Goal: Check status: Check status

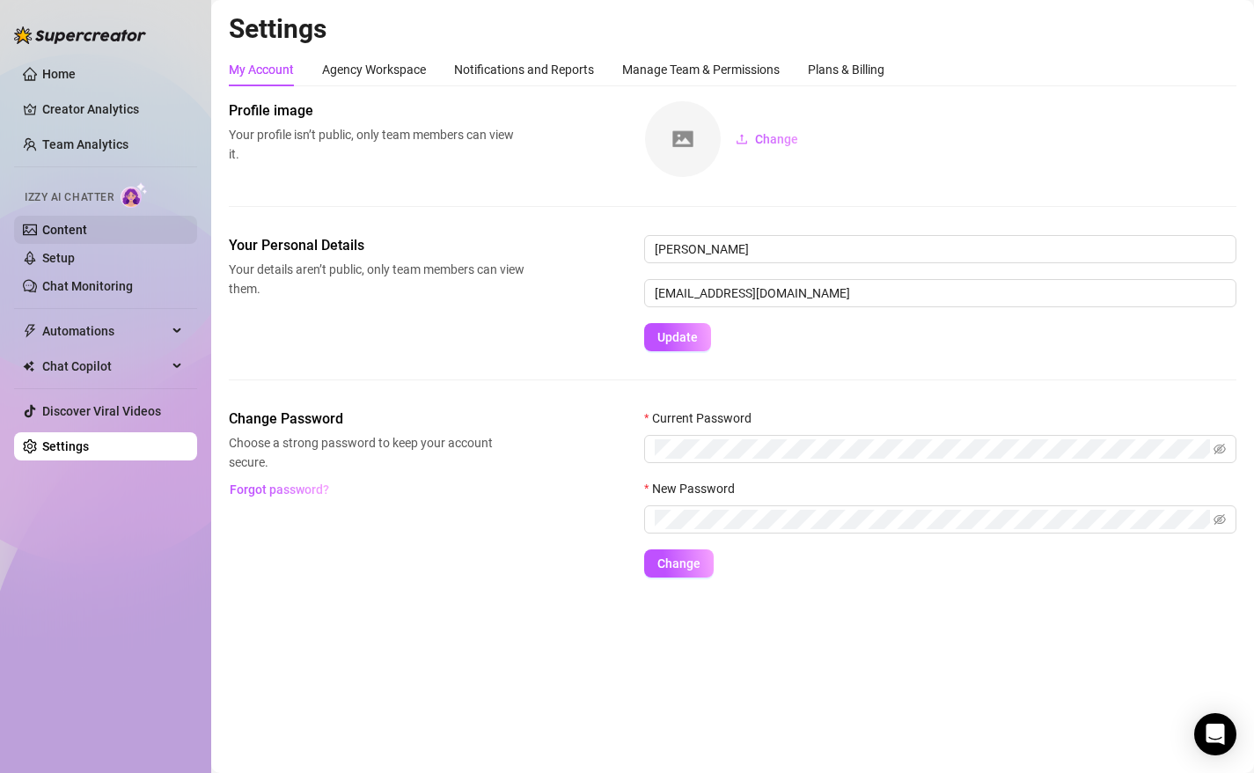
click at [87, 228] on link "Content" at bounding box center [64, 230] width 45 height 14
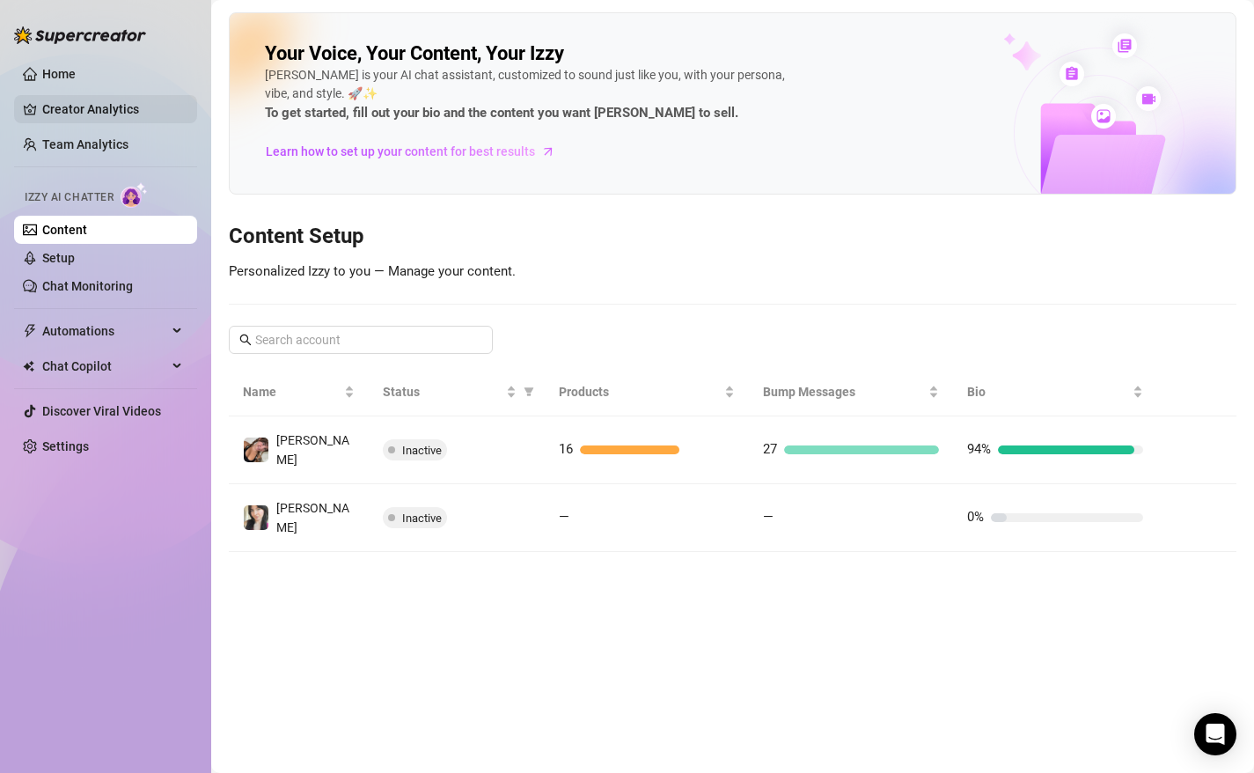
click at [159, 95] on link "Creator Analytics" at bounding box center [112, 109] width 141 height 28
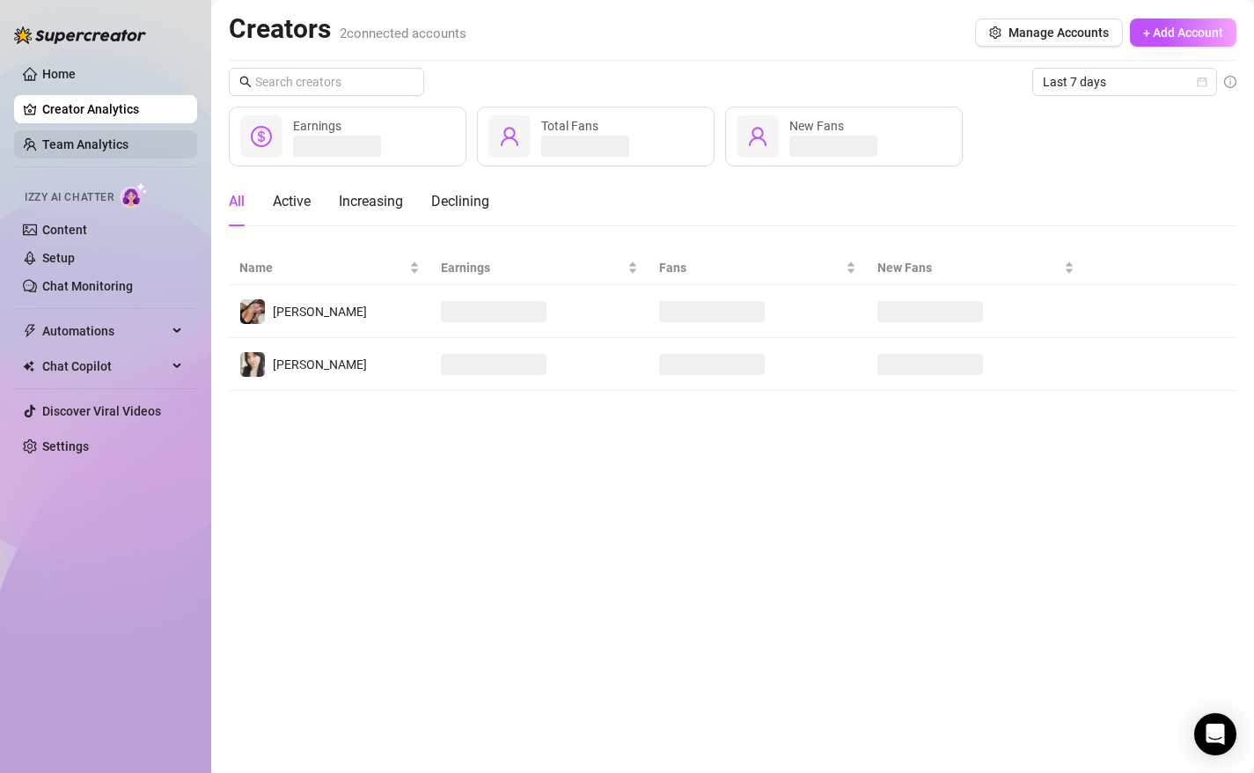
click at [129, 137] on link "Team Analytics" at bounding box center [85, 144] width 86 height 14
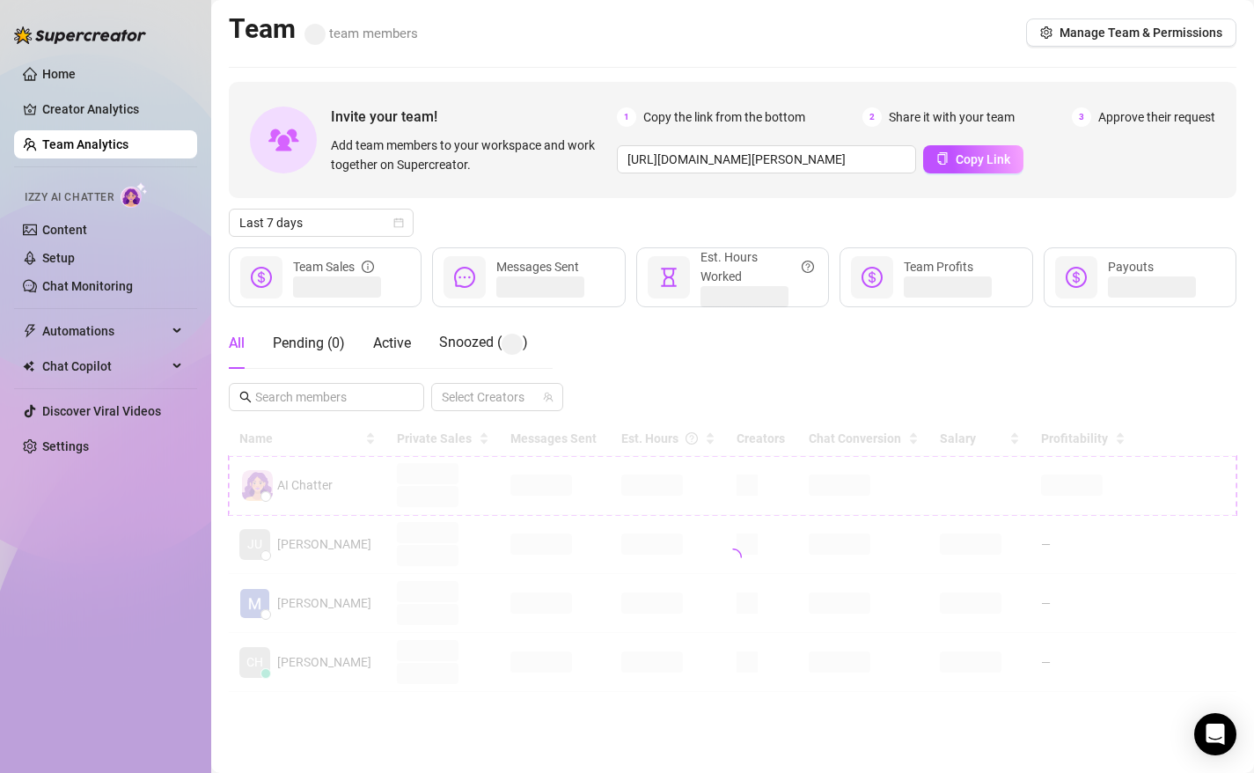
click at [129, 151] on link "Team Analytics" at bounding box center [85, 144] width 86 height 14
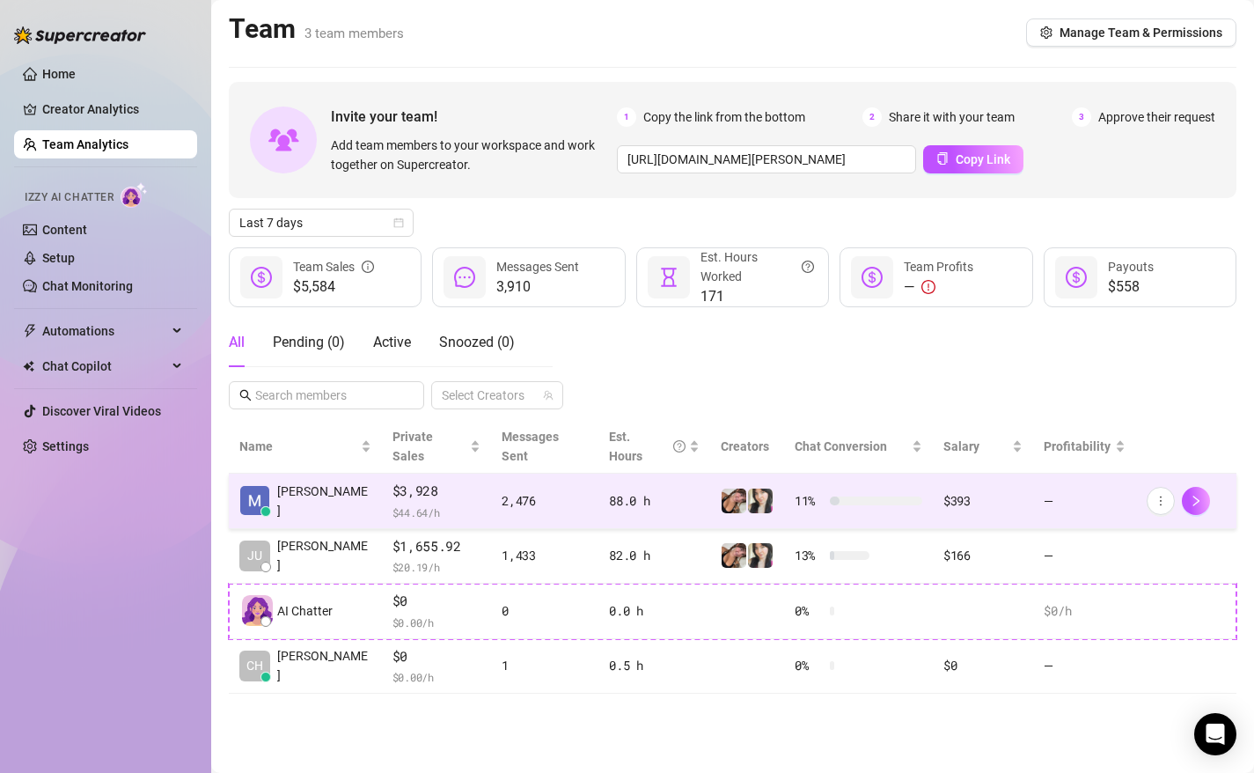
click at [1063, 481] on td "—" at bounding box center [1084, 501] width 102 height 55
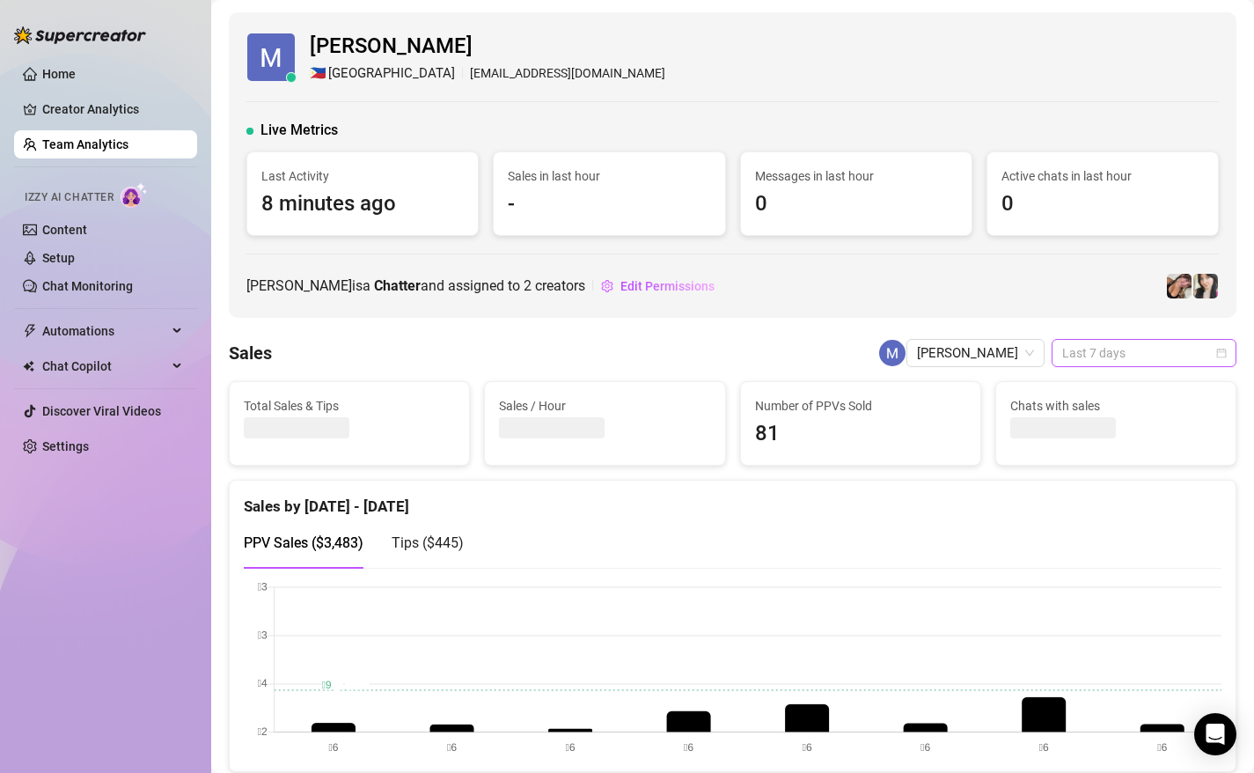
click at [1224, 359] on span "Last 7 days" at bounding box center [1144, 353] width 164 height 26
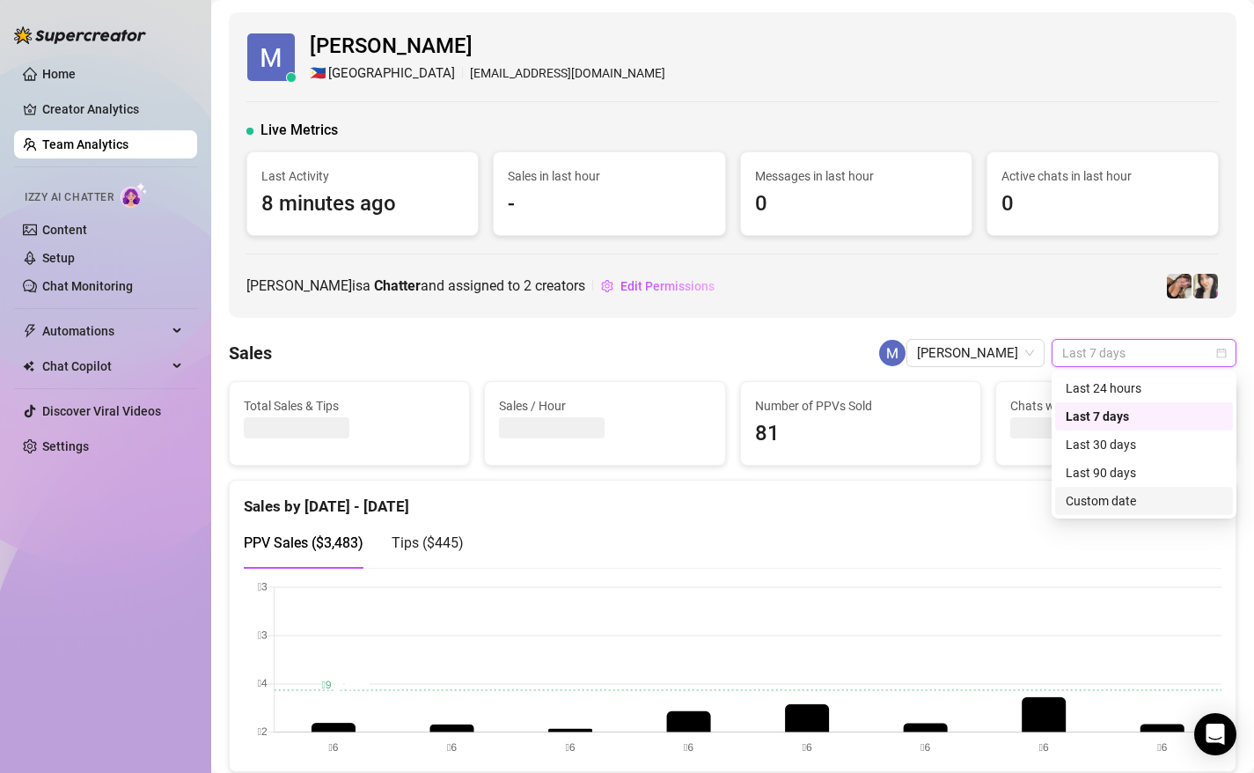
click at [1118, 501] on div "Custom date" at bounding box center [1144, 500] width 157 height 19
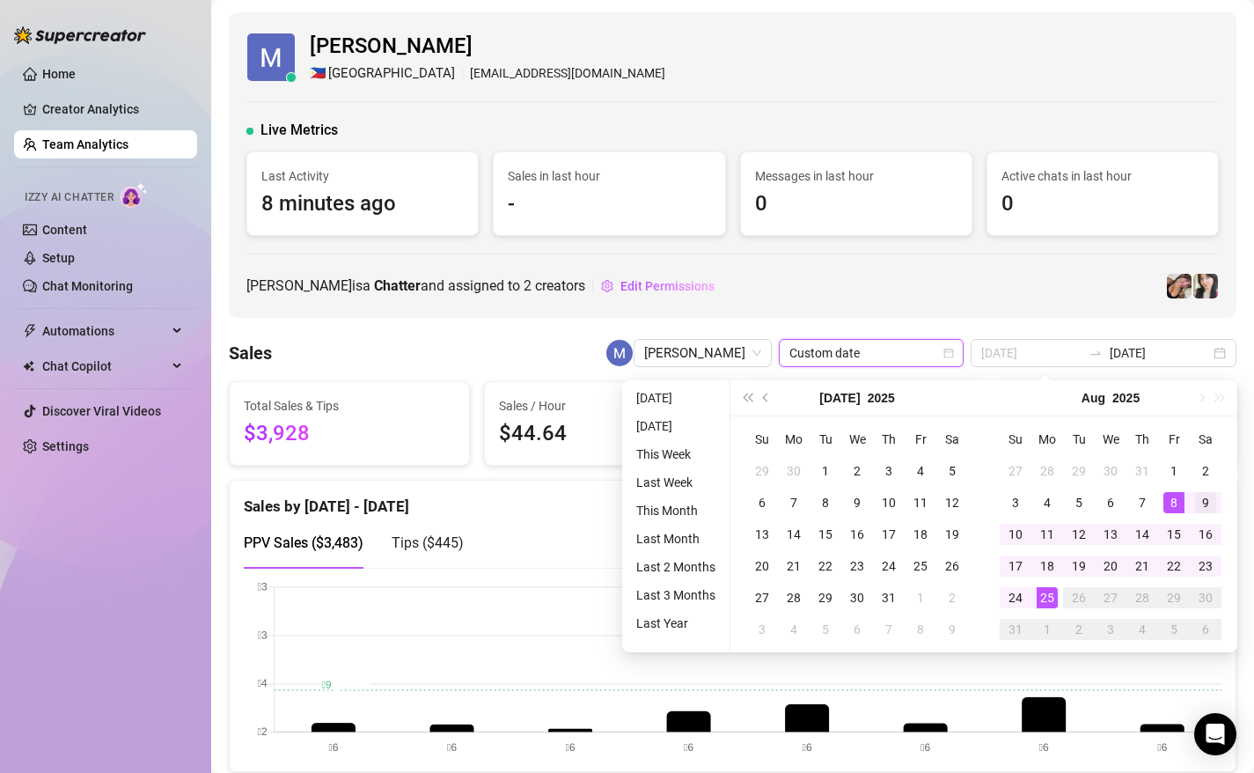
type input "[DATE]"
click at [1202, 505] on div "9" at bounding box center [1205, 502] width 21 height 21
type input "[DATE]"
click at [1047, 598] on div "25" at bounding box center [1047, 597] width 21 height 21
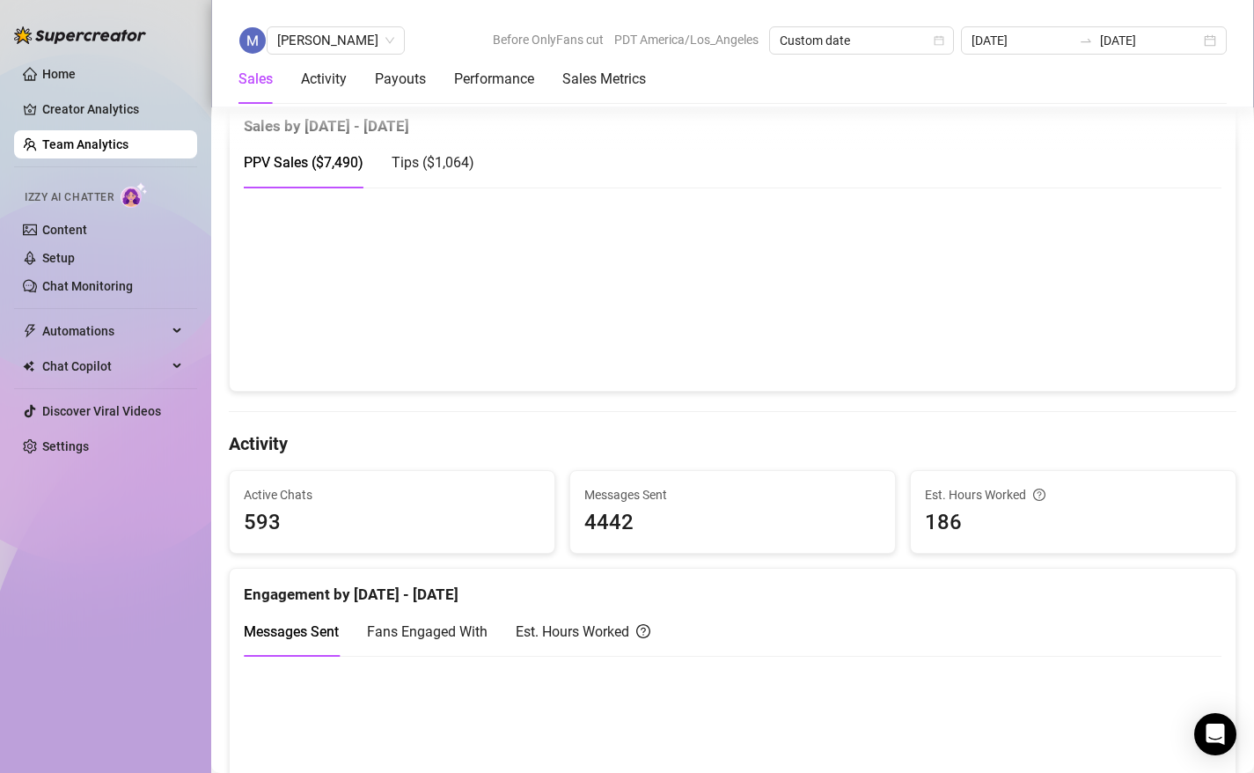
scroll to position [368, 0]
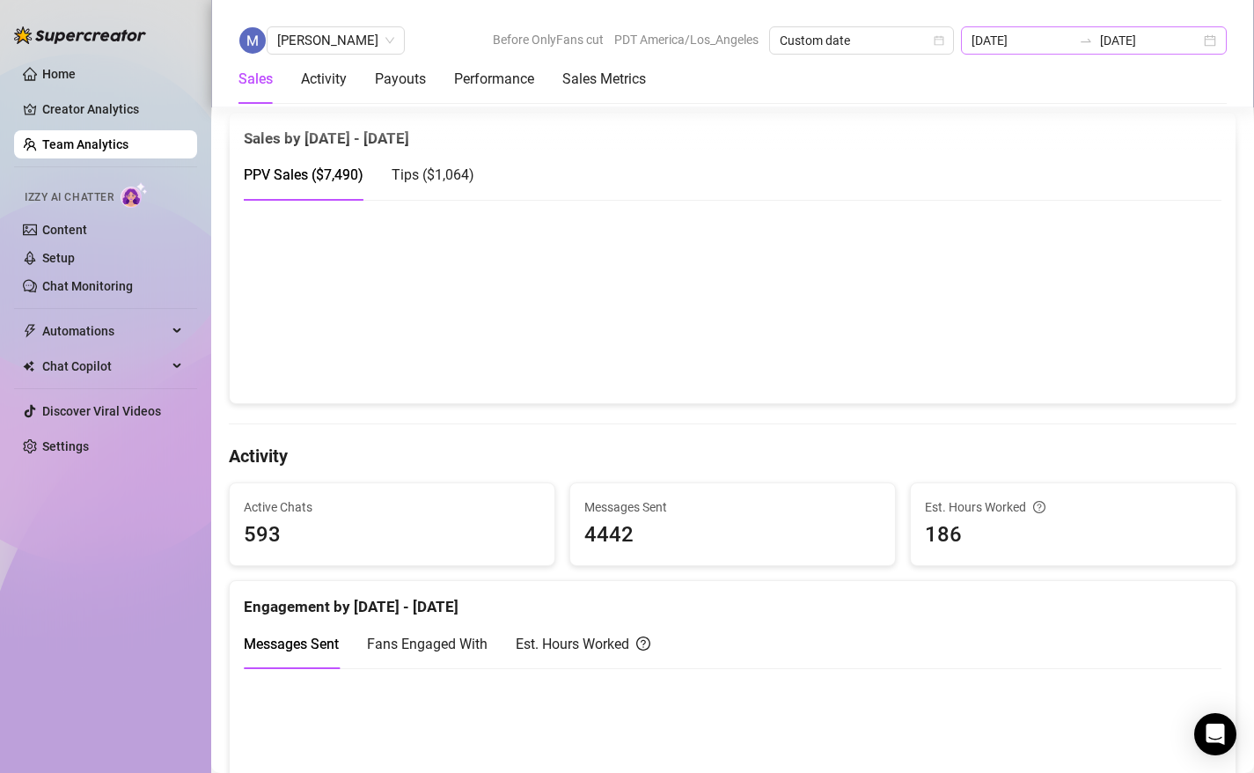
click at [1212, 39] on div "[DATE] [DATE]" at bounding box center [1094, 40] width 266 height 28
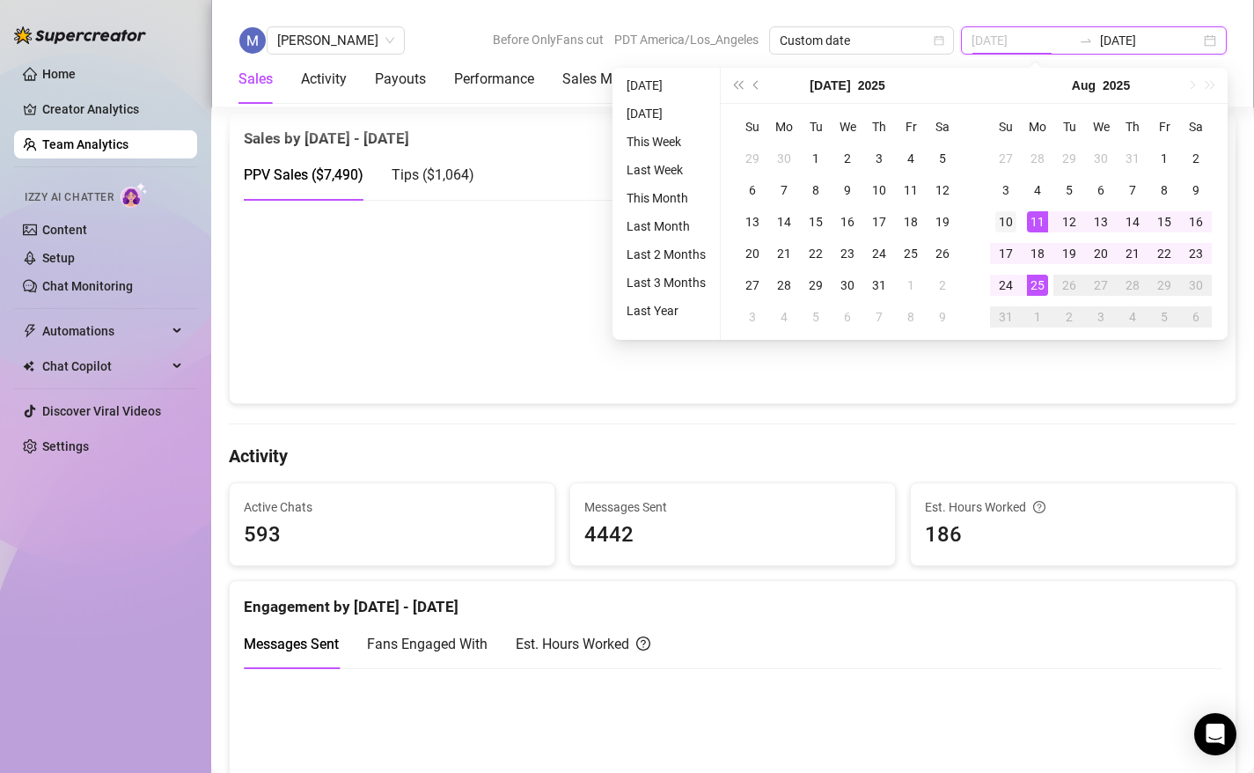
type input "[DATE]"
click at [1011, 220] on div "10" at bounding box center [1006, 221] width 21 height 21
type input "[DATE]"
click at [1032, 278] on div "25" at bounding box center [1037, 285] width 21 height 21
type input "[DATE]"
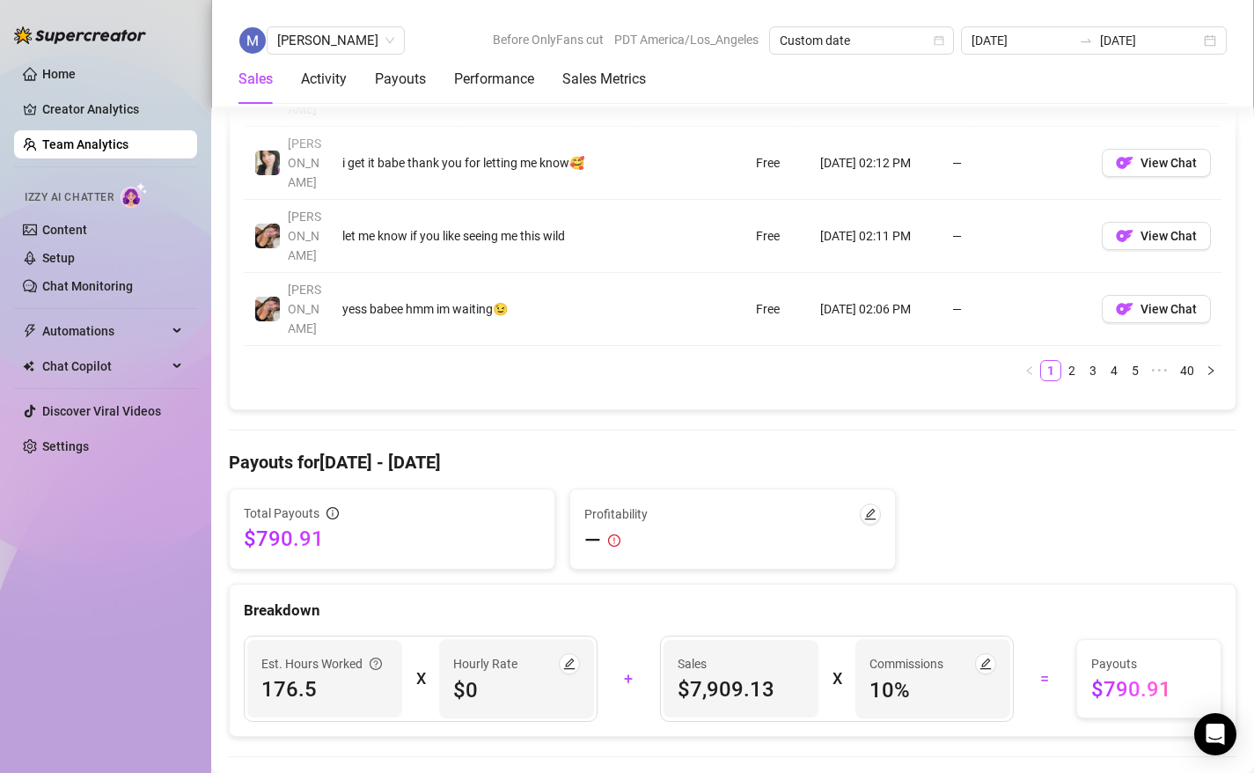
scroll to position [1844, 0]
